Goal: Download file/media

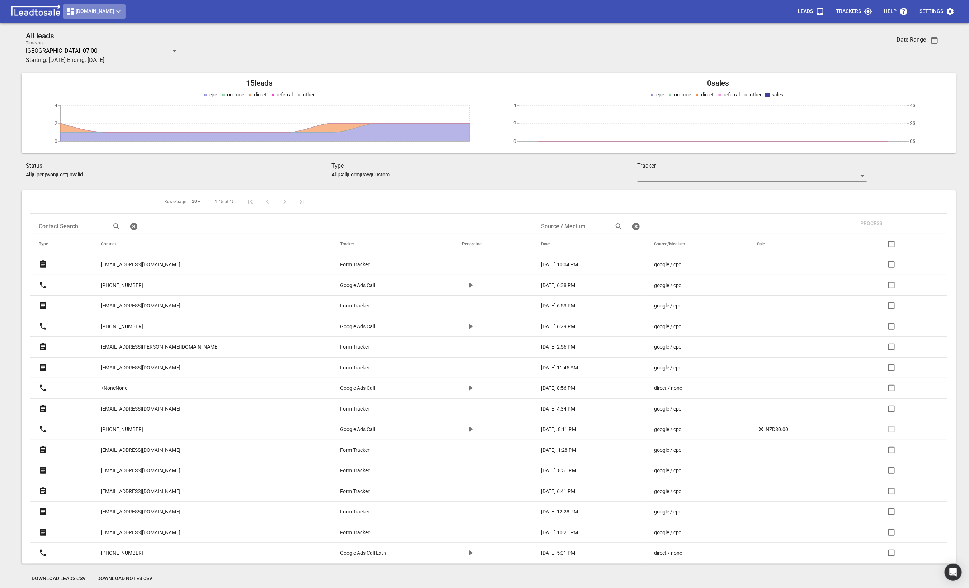
click at [93, 9] on span "[DOMAIN_NAME]" at bounding box center [94, 11] width 57 height 9
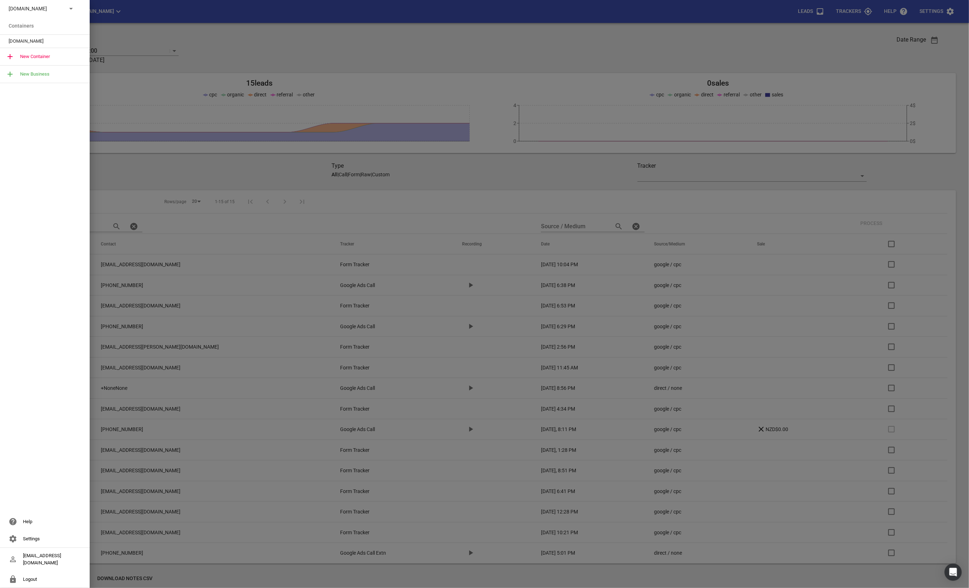
click at [58, 12] on div "[DOMAIN_NAME]" at bounding box center [45, 8] width 90 height 17
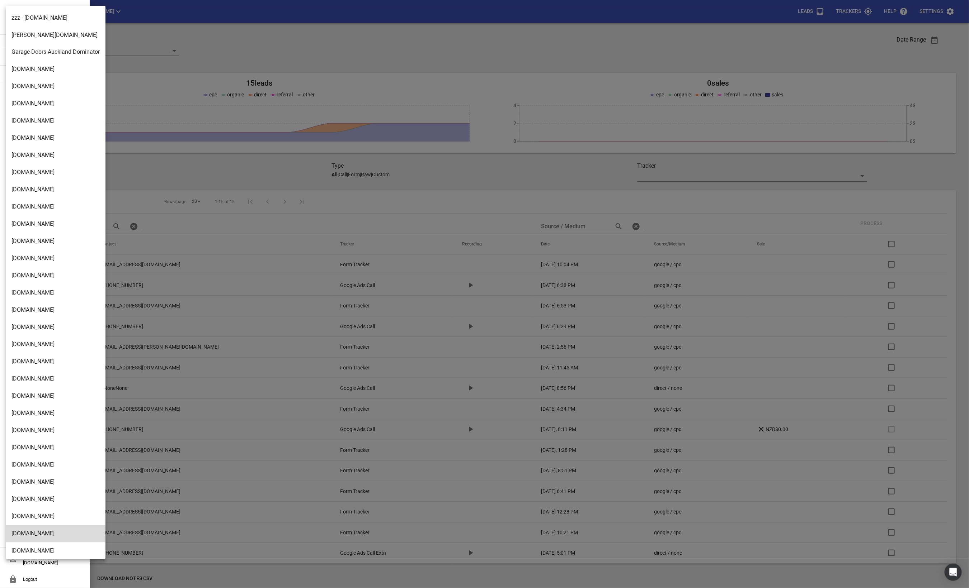
scroll to position [965, 0]
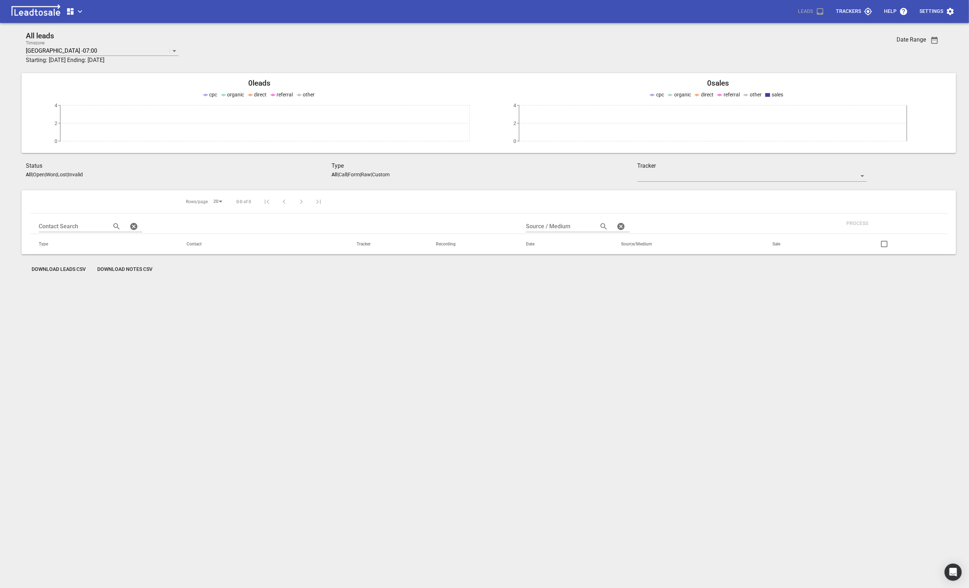
click at [80, 14] on icon "button" at bounding box center [80, 11] width 9 height 9
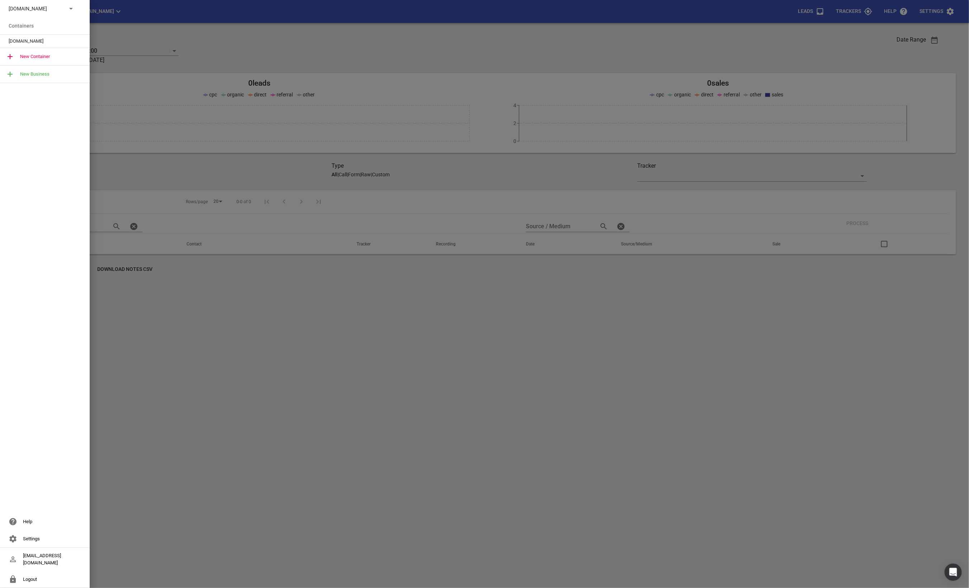
click at [60, 8] on p "[DOMAIN_NAME]" at bounding box center [35, 9] width 52 height 8
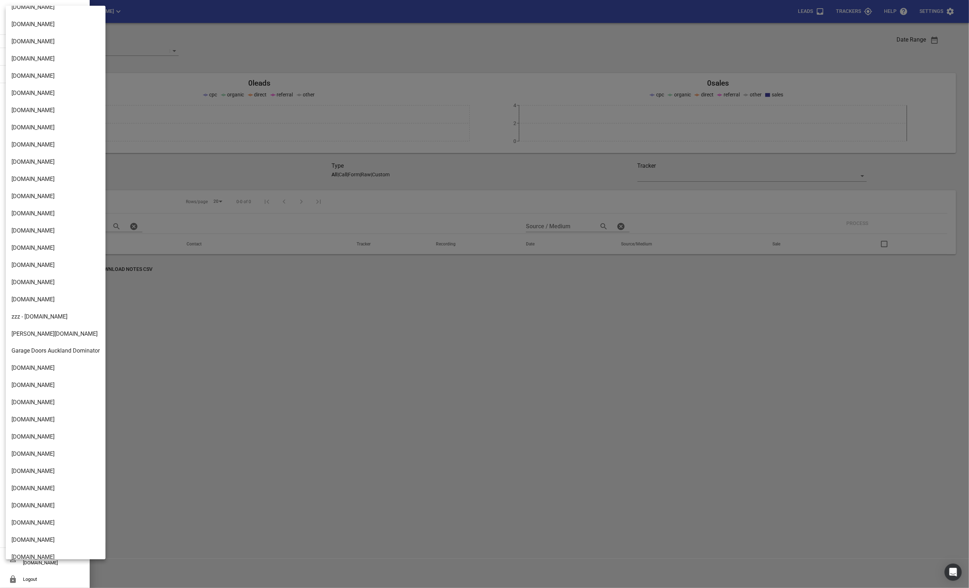
scroll to position [511, 0]
click at [28, 165] on li "[DOMAIN_NAME]" at bounding box center [56, 160] width 100 height 17
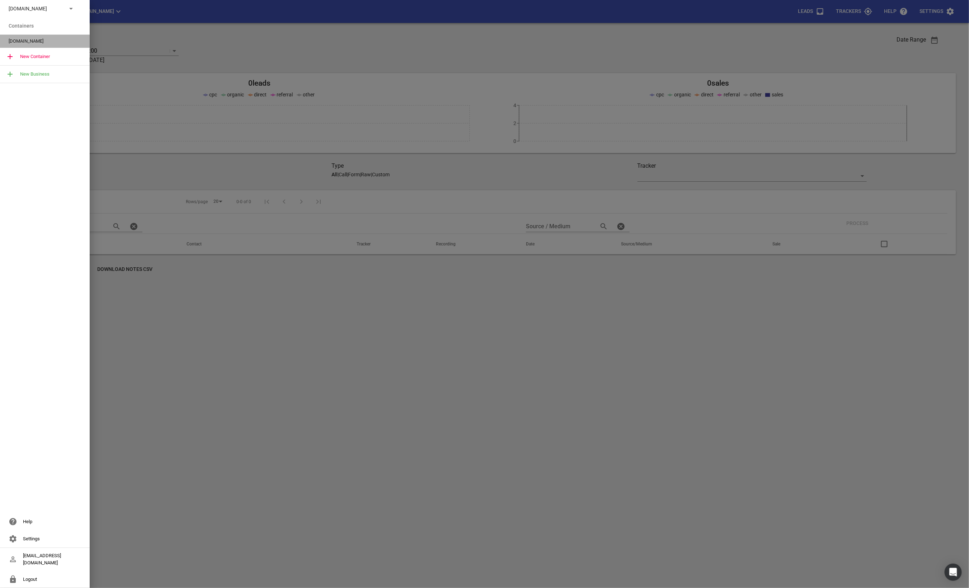
click at [30, 47] on div "[DOMAIN_NAME]" at bounding box center [45, 41] width 90 height 13
click at [19, 40] on span "[DOMAIN_NAME]" at bounding box center [42, 41] width 67 height 7
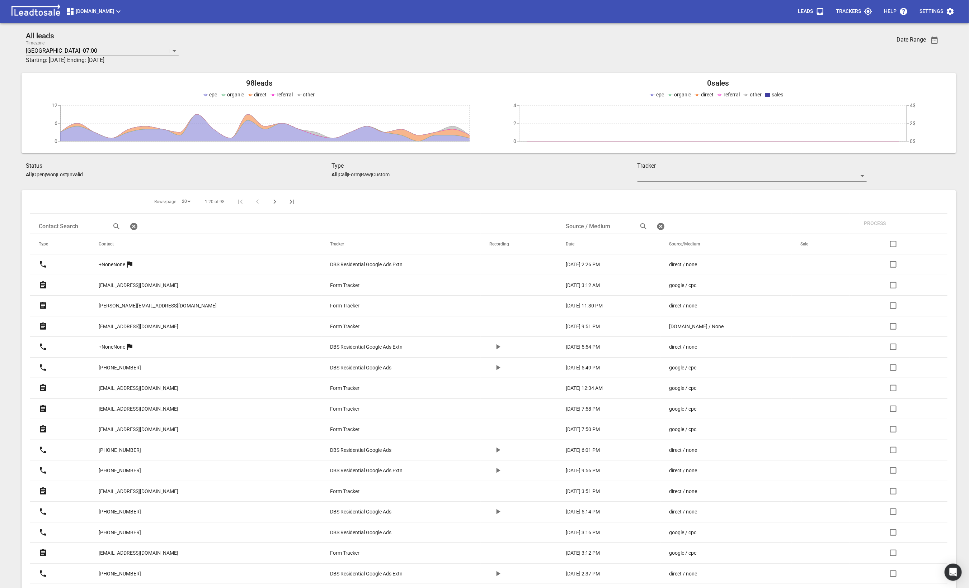
scroll to position [112, 0]
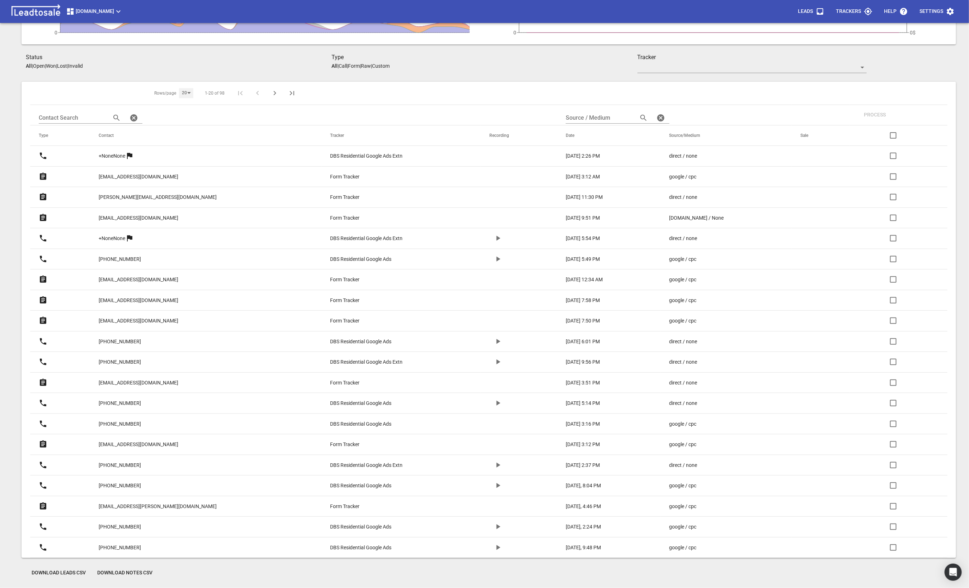
click at [179, 90] on div "20" at bounding box center [186, 93] width 14 height 10
click at [179, 104] on li "50" at bounding box center [178, 107] width 18 height 17
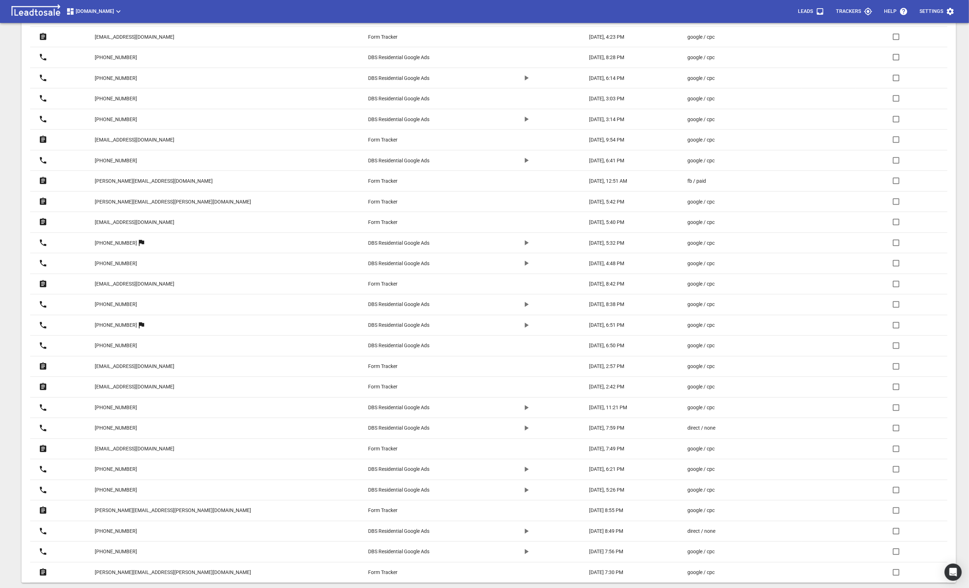
scroll to position [736, 0]
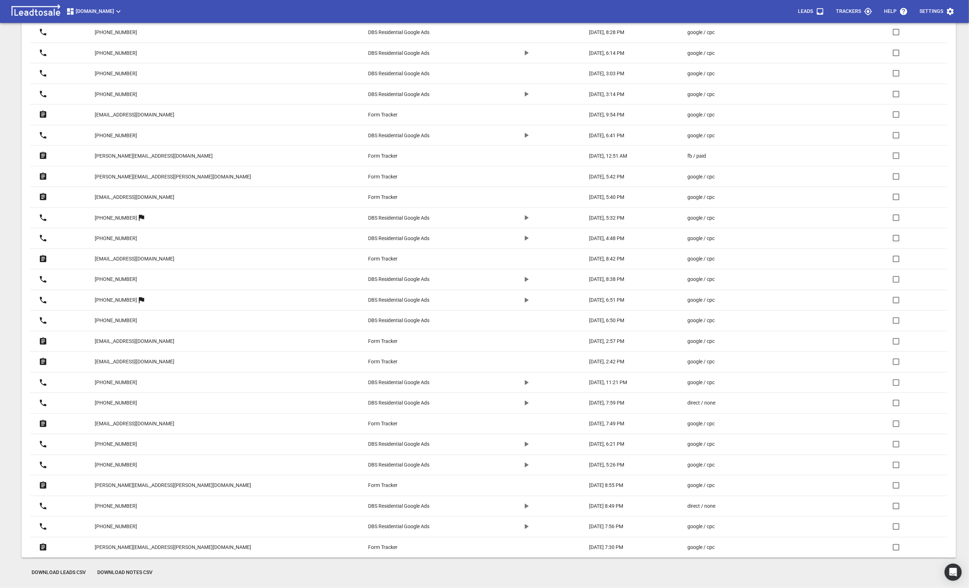
click at [67, 572] on span "Download Leads CSV" at bounding box center [59, 573] width 54 height 7
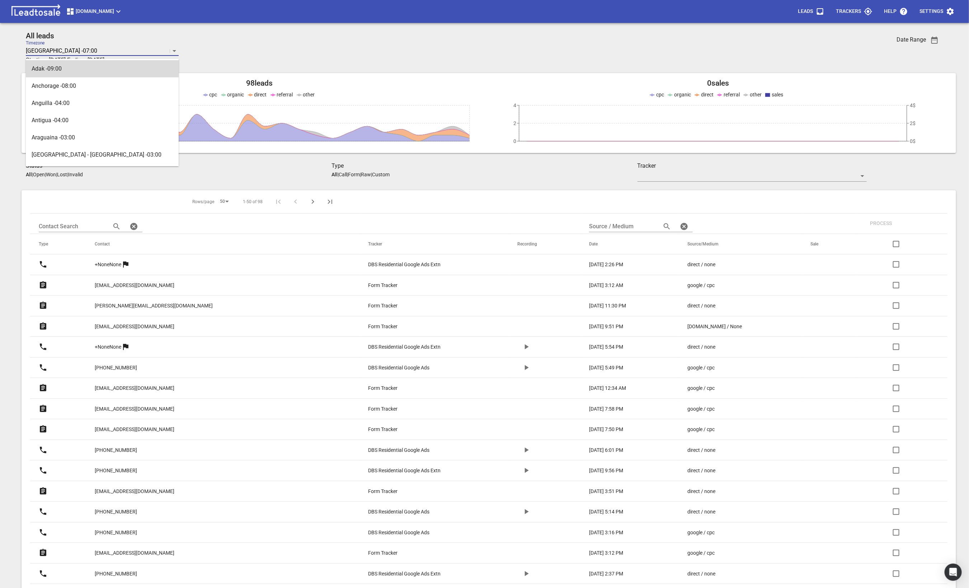
click at [88, 49] on div "[GEOGRAPHIC_DATA] -07:00" at bounding box center [98, 51] width 144 height 10
type input "auck"
click at [101, 64] on div "Auckland +12:00" at bounding box center [102, 68] width 153 height 17
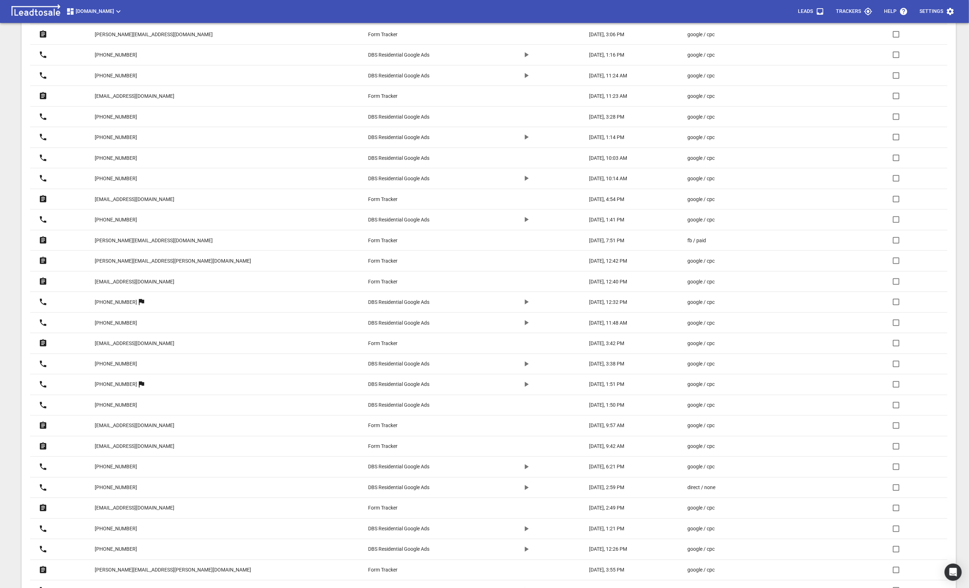
scroll to position [736, 0]
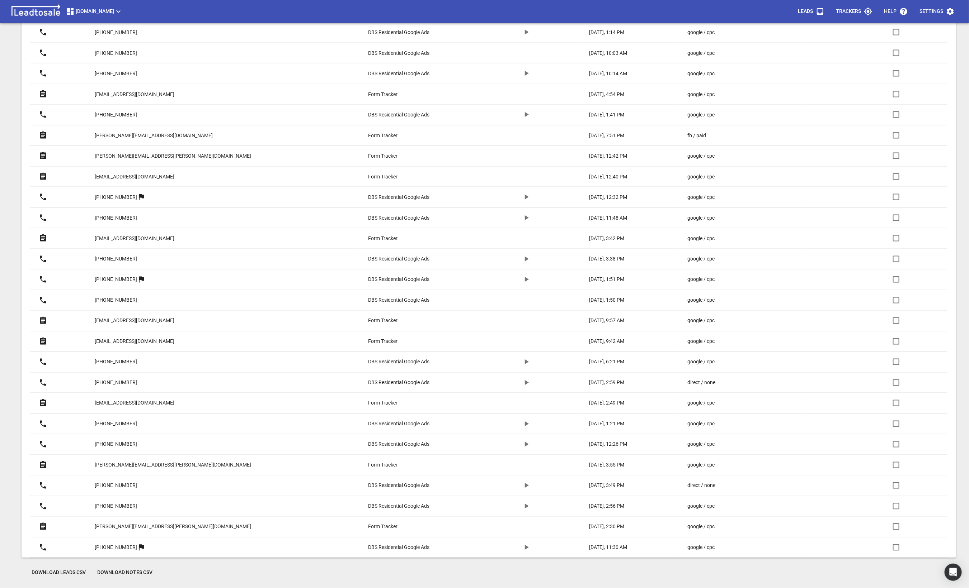
click at [65, 573] on span "Download Leads CSV" at bounding box center [59, 573] width 54 height 7
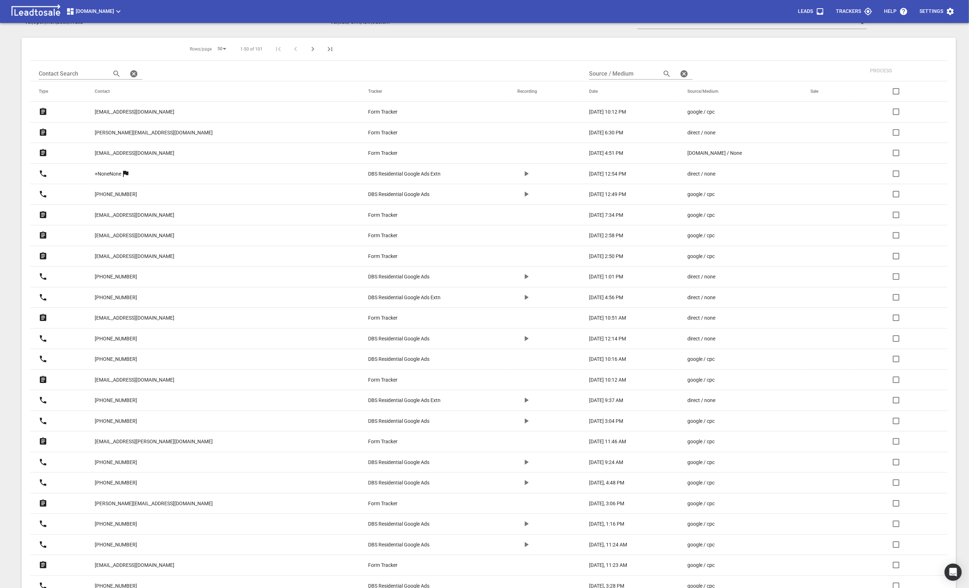
scroll to position [0, 0]
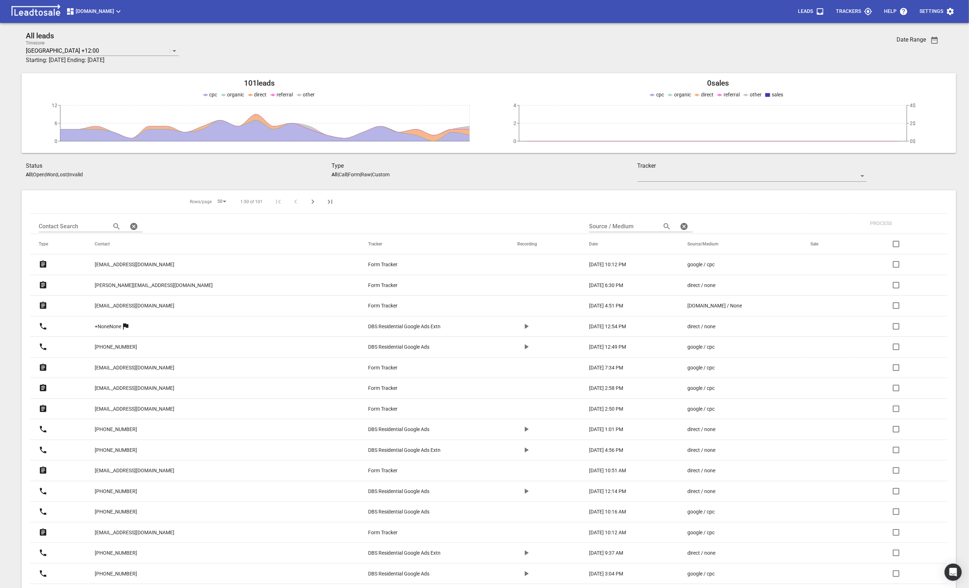
click at [151, 306] on p "finlay@fraser.net.nz" at bounding box center [135, 306] width 80 height 8
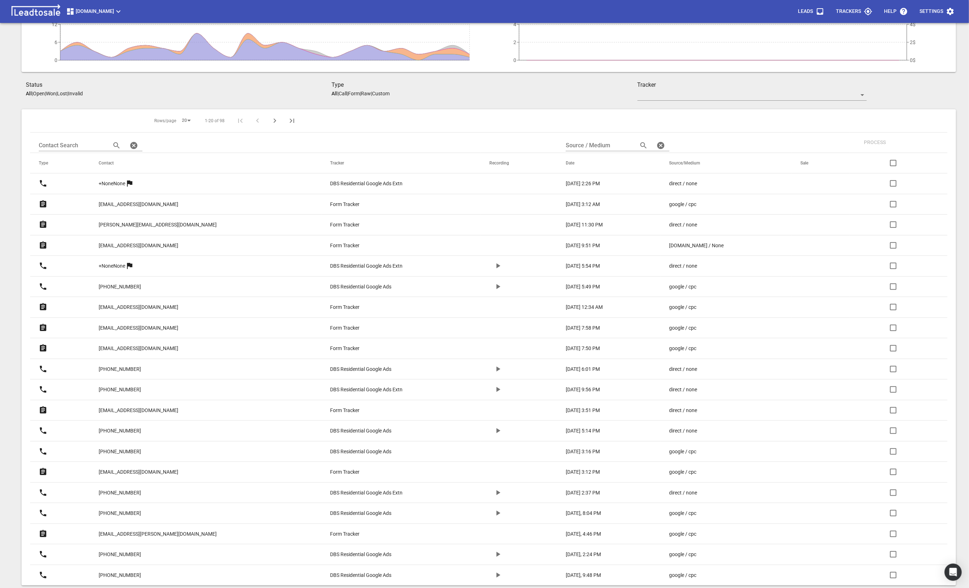
scroll to position [110, 0]
